Goal: Information Seeking & Learning: Learn about a topic

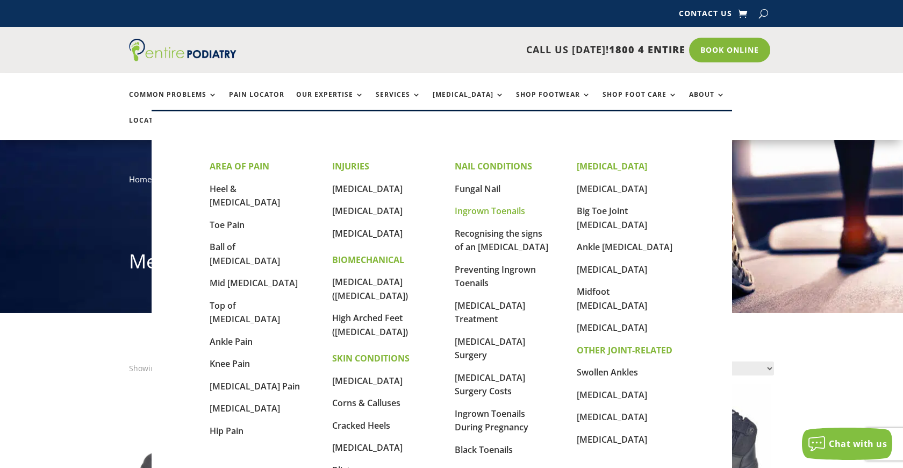
click at [485, 212] on link "Ingrown Toenails" at bounding box center [490, 211] width 70 height 12
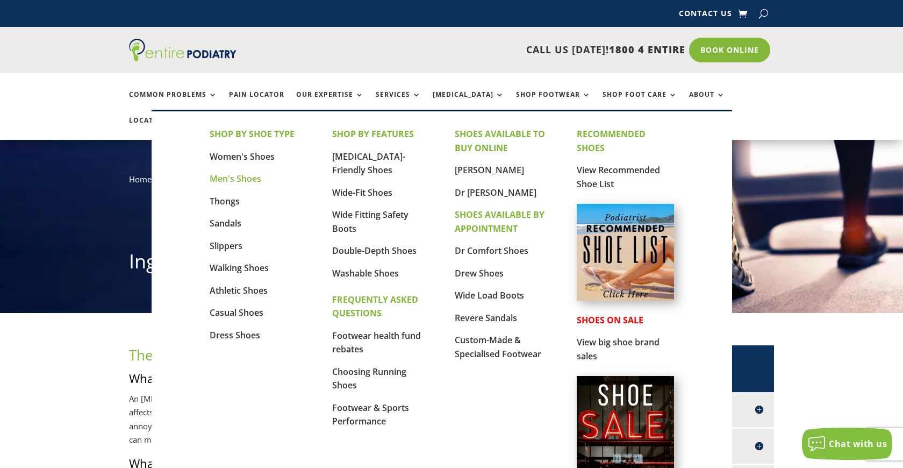
click at [252, 182] on link "Men's Shoes" at bounding box center [236, 179] width 52 height 12
